Goal: Task Accomplishment & Management: Complete application form

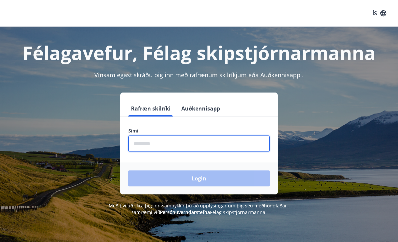
scroll to position [94, 0]
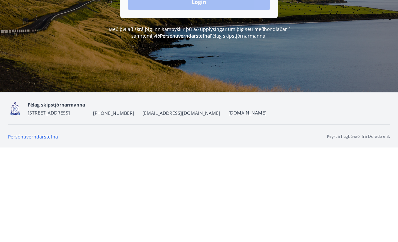
type input "********"
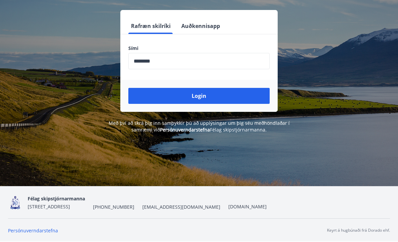
click at [200, 88] on button "Login" at bounding box center [198, 96] width 141 height 16
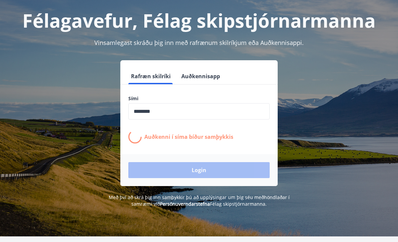
scroll to position [53, 0]
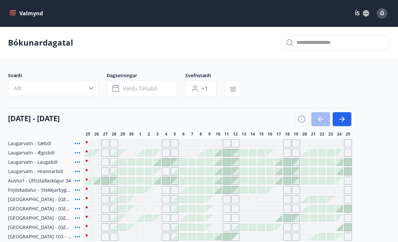
click at [16, 7] on button "Valmynd" at bounding box center [27, 13] width 38 height 12
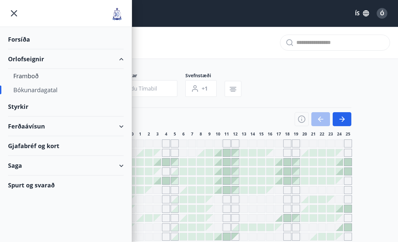
click at [21, 107] on div "Styrkir" at bounding box center [66, 107] width 116 height 20
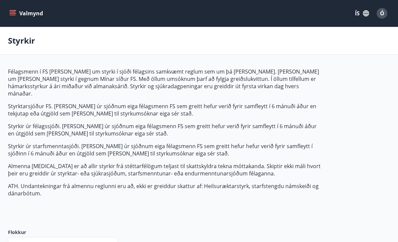
type input "***"
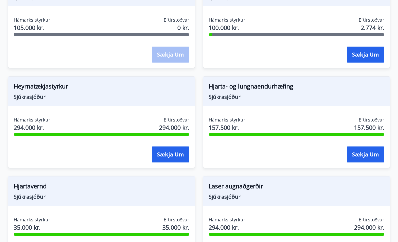
scroll to position [624, 0]
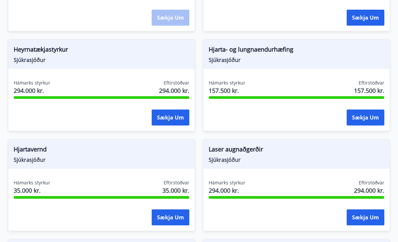
click at [173, 210] on button "Sækja um" at bounding box center [171, 218] width 38 height 16
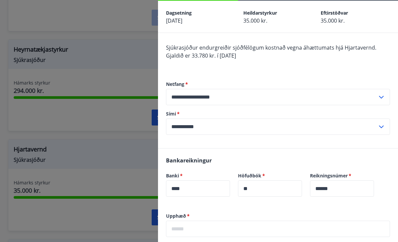
scroll to position [27, 0]
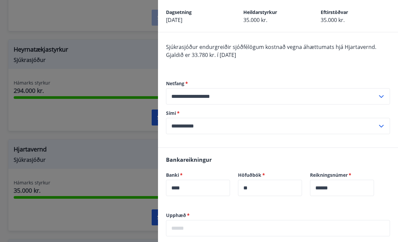
click at [180, 228] on input "text" at bounding box center [278, 228] width 224 height 16
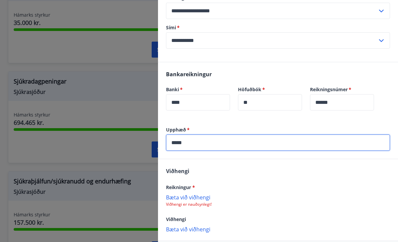
scroll to position [114, 0]
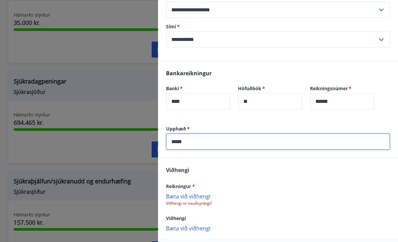
type input "*****"
click at [189, 196] on p "Bæta við viðhengi" at bounding box center [278, 196] width 224 height 7
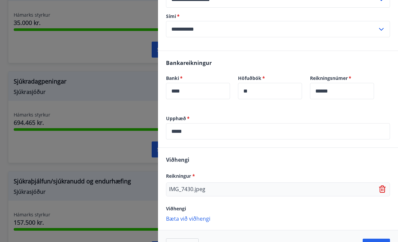
scroll to position [124, 0]
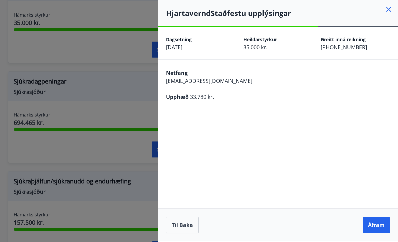
scroll to position [0, 0]
click at [376, 233] on button "Áfram" at bounding box center [375, 225] width 27 height 16
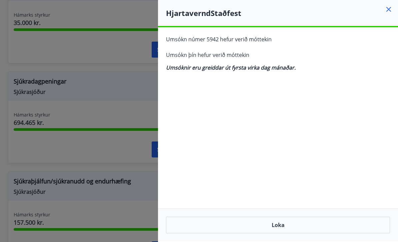
click at [280, 234] on button "Loka" at bounding box center [278, 225] width 224 height 17
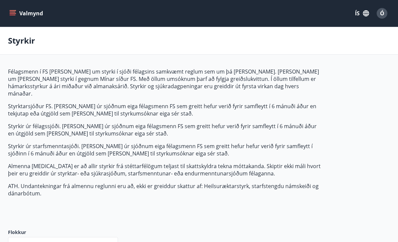
click at [11, 9] on button "Valmynd" at bounding box center [27, 13] width 38 height 12
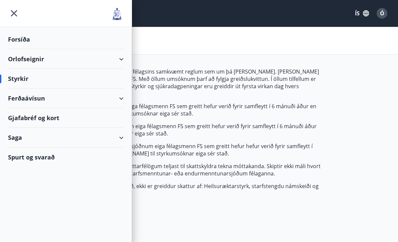
click at [117, 61] on div "Orlofseignir" at bounding box center [66, 59] width 116 height 20
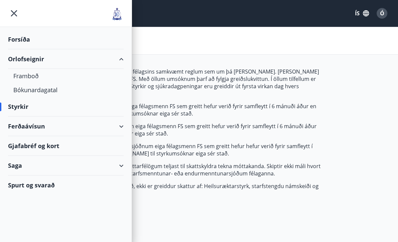
click at [33, 78] on div "Framboð" at bounding box center [65, 76] width 105 height 14
